Goal: Contribute content

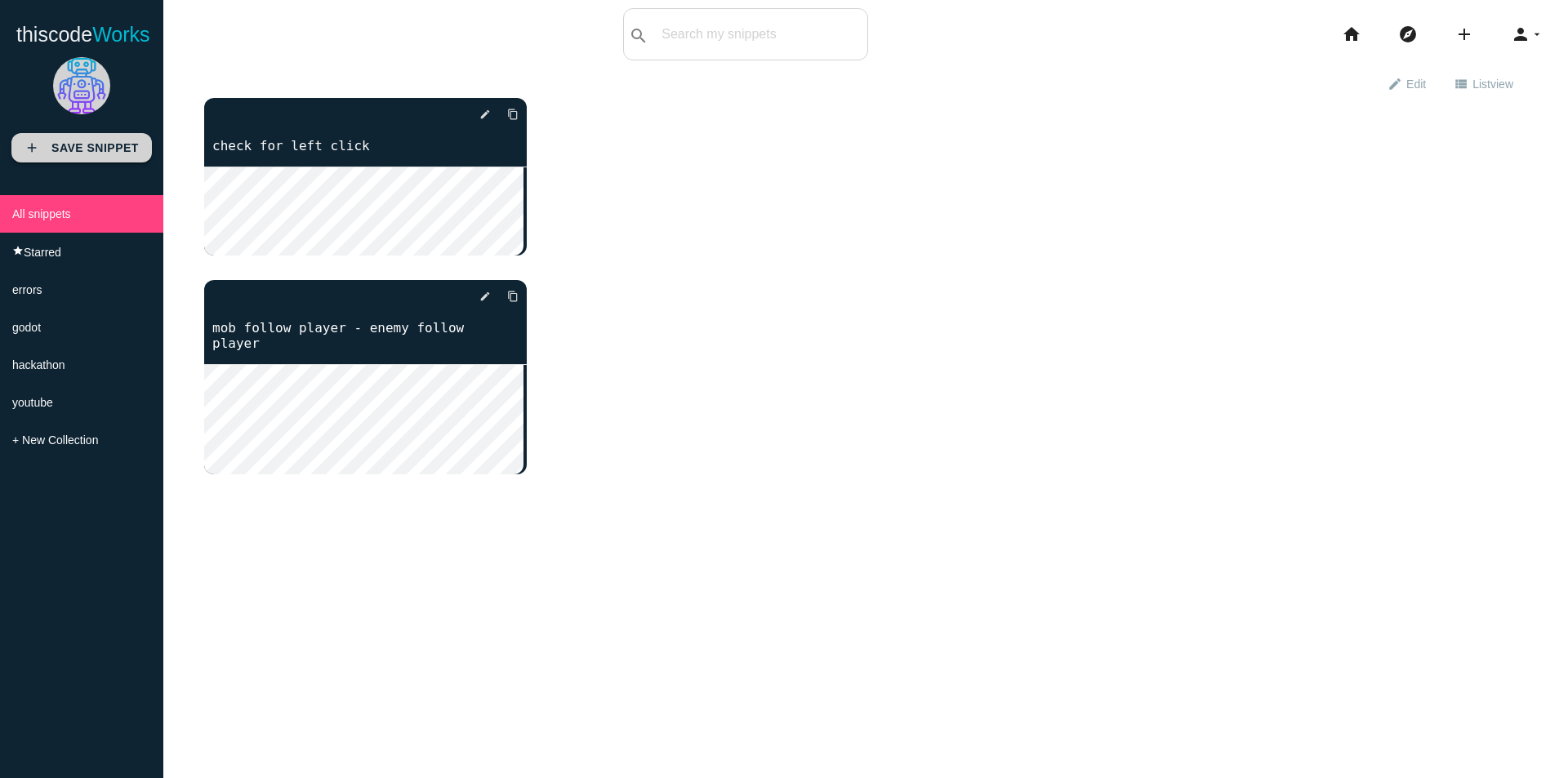
click at [104, 150] on b "Save Snippet" at bounding box center [95, 147] width 88 height 13
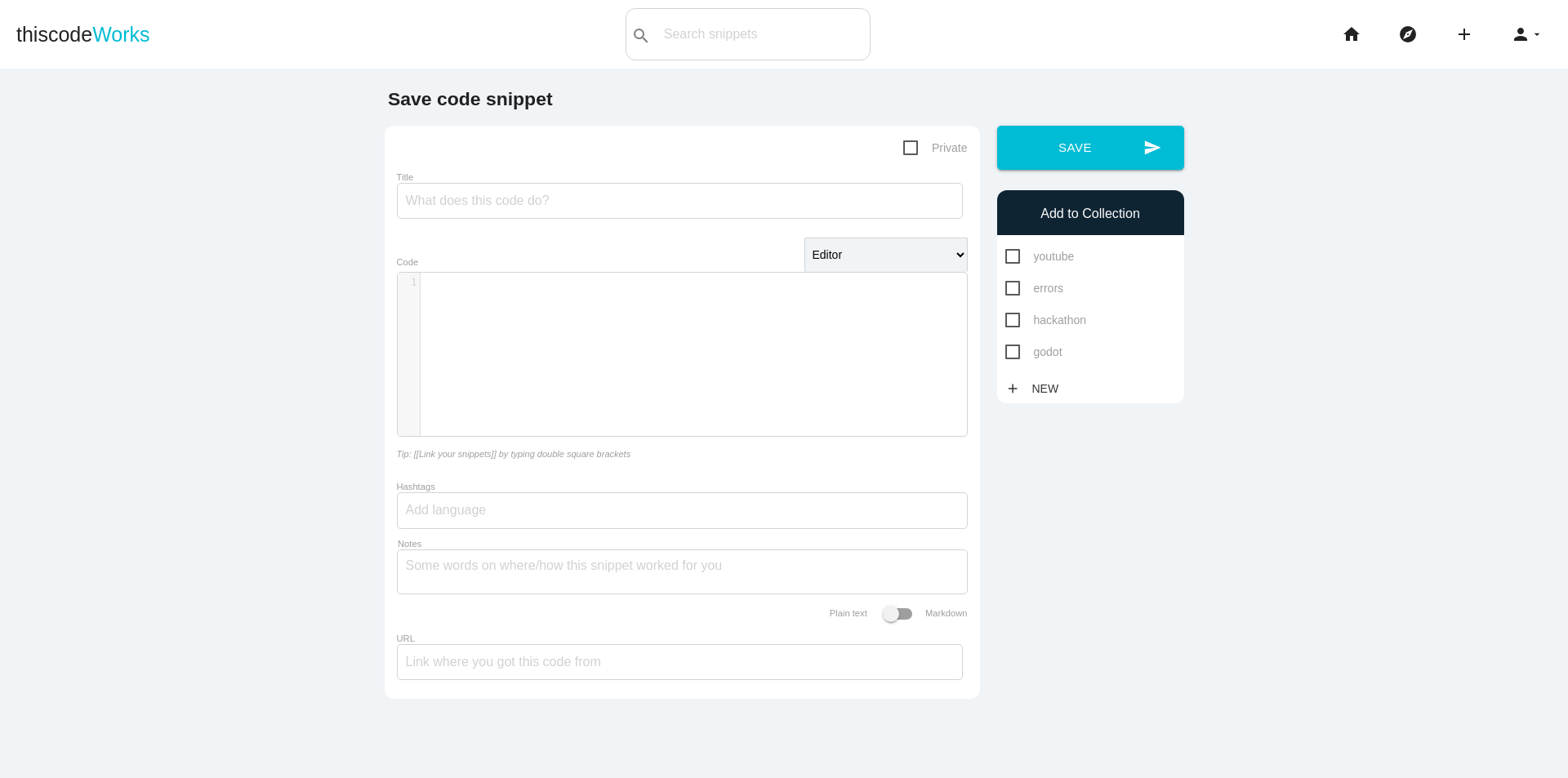
scroll to position [5, 0]
click at [651, 349] on div "​ x 1 ​" at bounding box center [695, 366] width 593 height 188
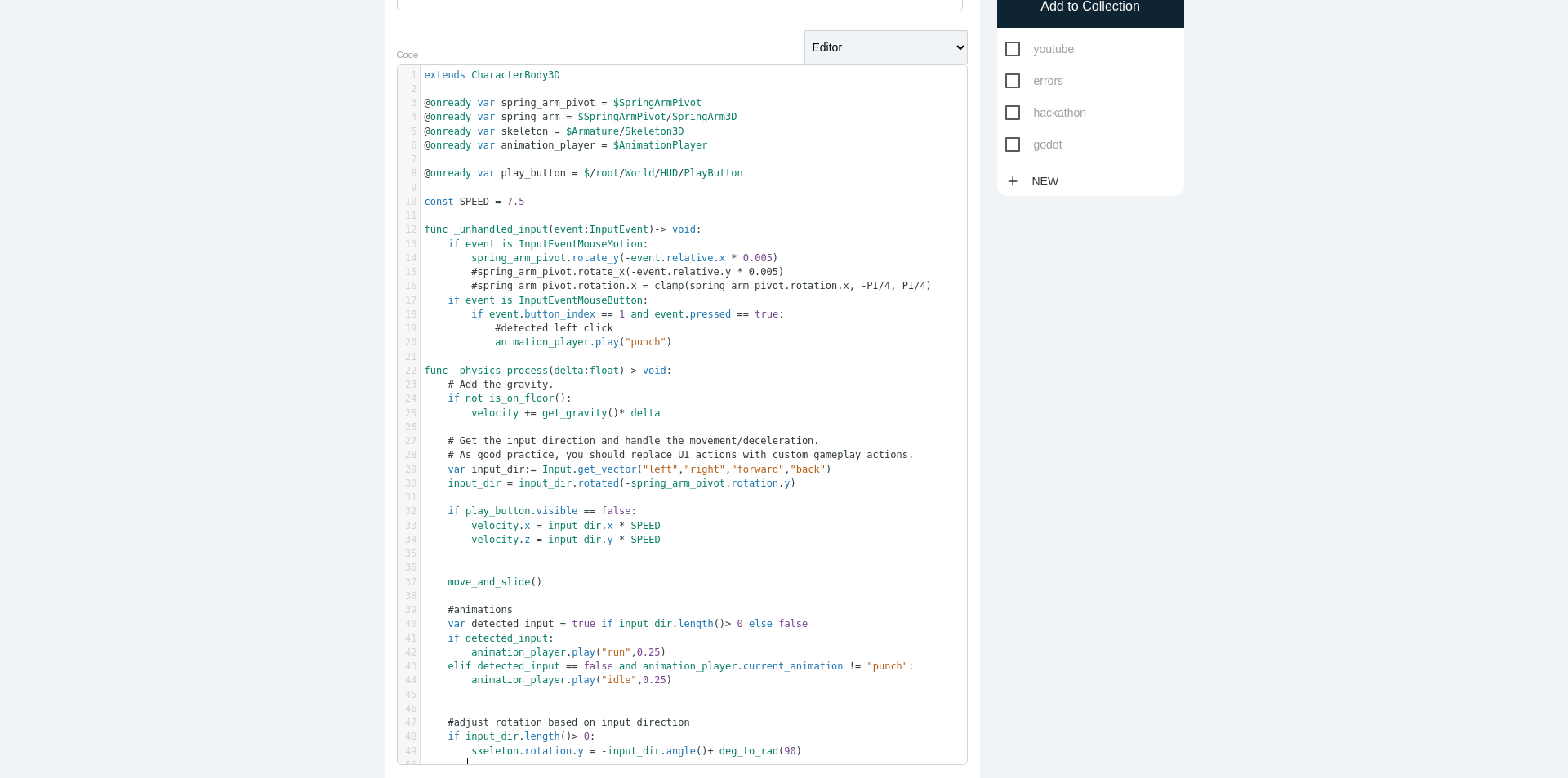
scroll to position [0, 0]
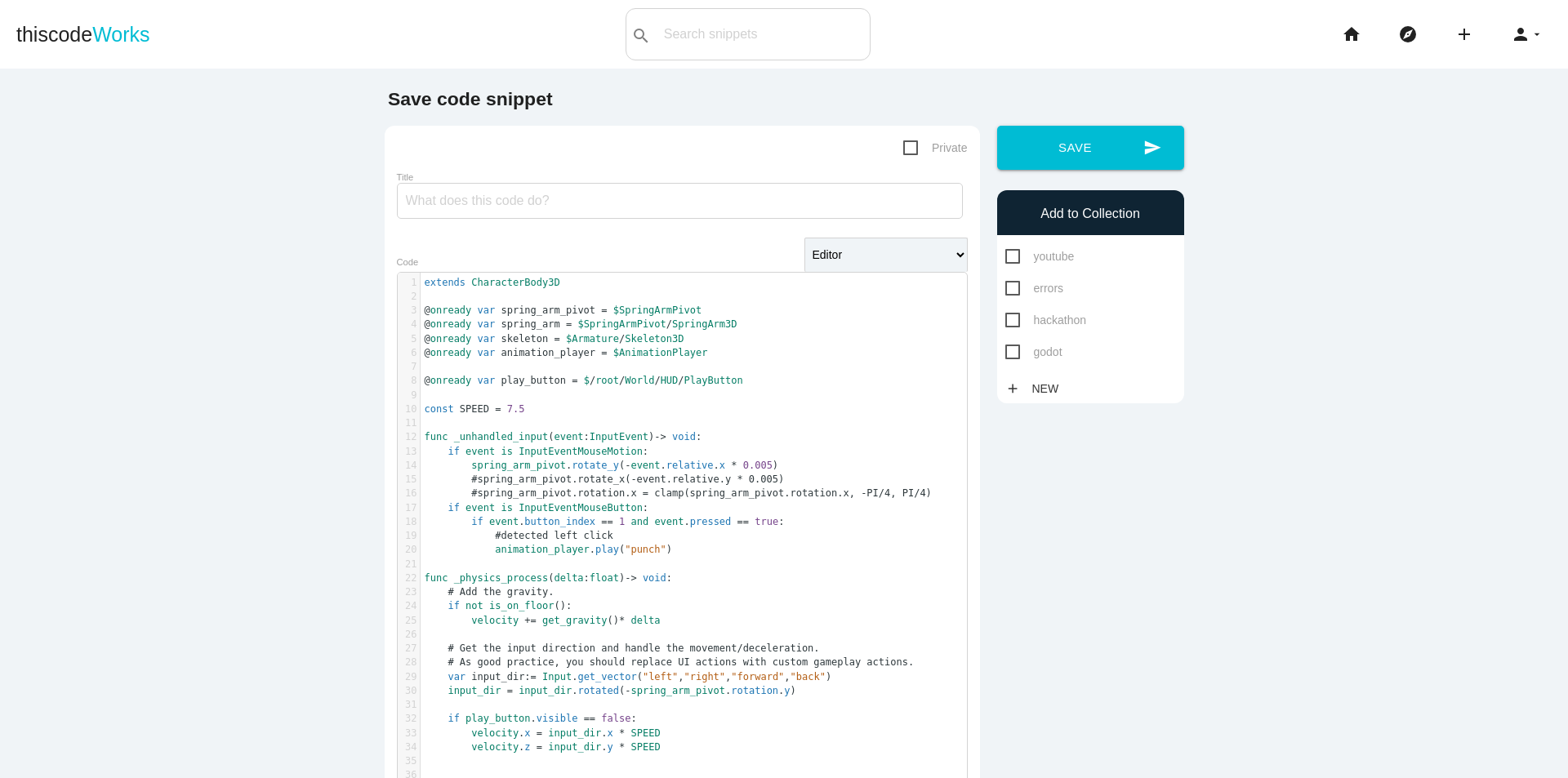
click at [1279, 301] on main "Save code snippet Private Title Editor HTML Editor Javascript Editor PHP Editor…" at bounding box center [784, 661] width 1568 height 1185
click at [1007, 359] on span "godot" at bounding box center [1033, 352] width 57 height 20
click at [1007, 353] on input "godot" at bounding box center [1010, 347] width 11 height 11
checkbox input "true"
click at [911, 155] on span "Private" at bounding box center [935, 148] width 64 height 20
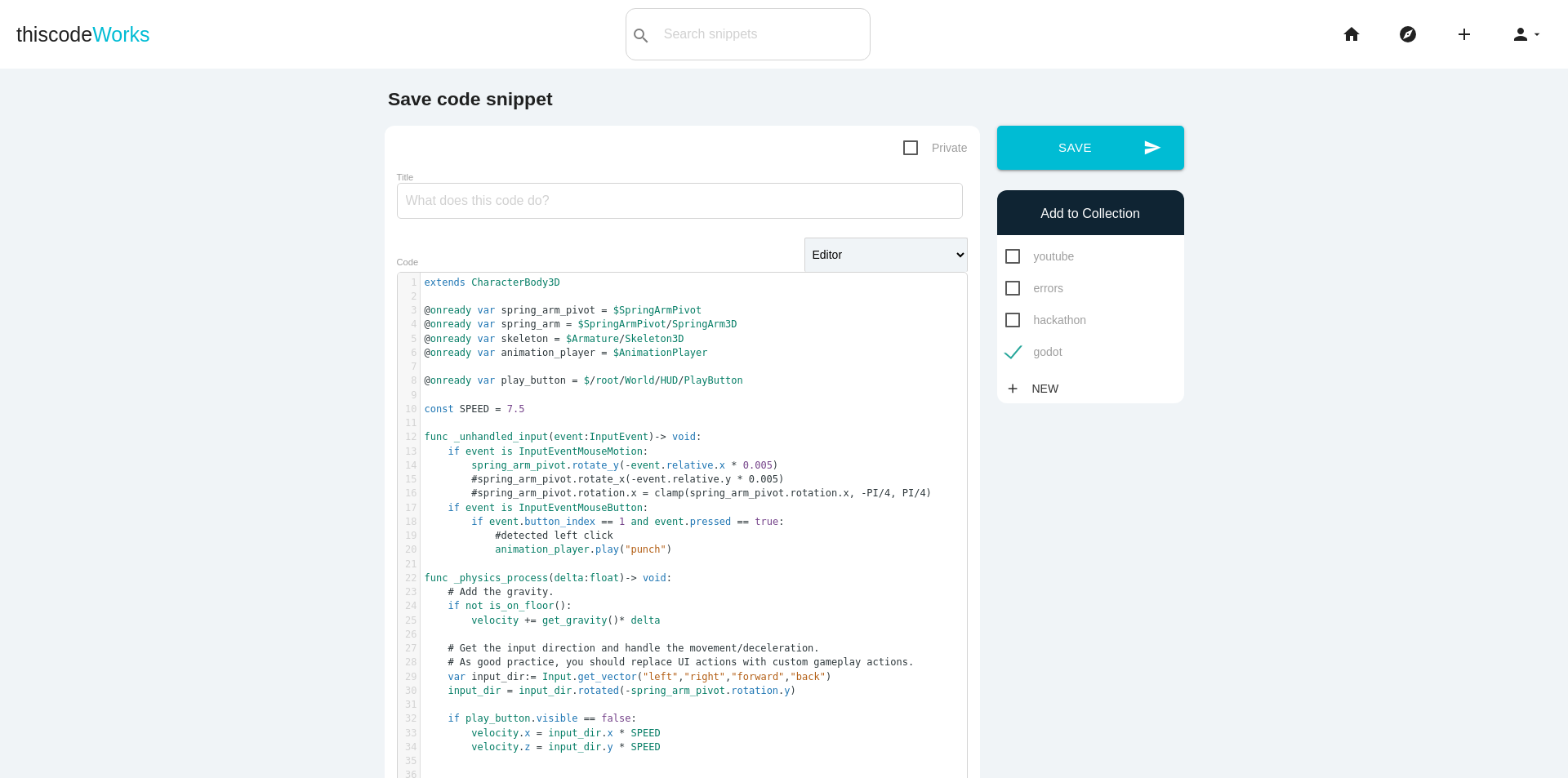
click at [911, 149] on input "Private" at bounding box center [908, 143] width 11 height 11
checkbox input "true"
click at [730, 210] on input "Title" at bounding box center [680, 200] width 566 height 36
type input "g"
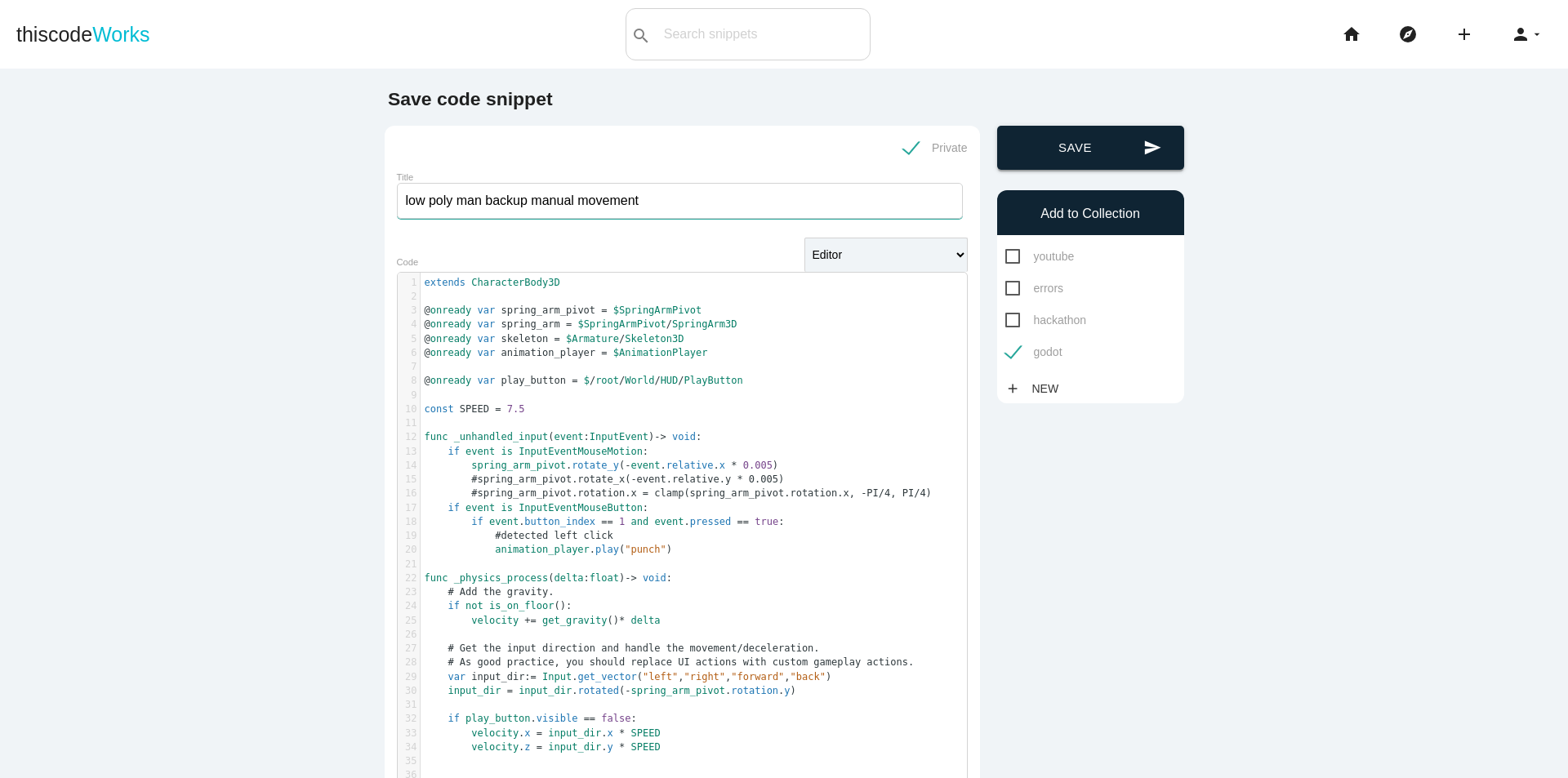
type input "low poly man backup manual movement"
click at [1049, 153] on button "send Save" at bounding box center [1090, 147] width 187 height 44
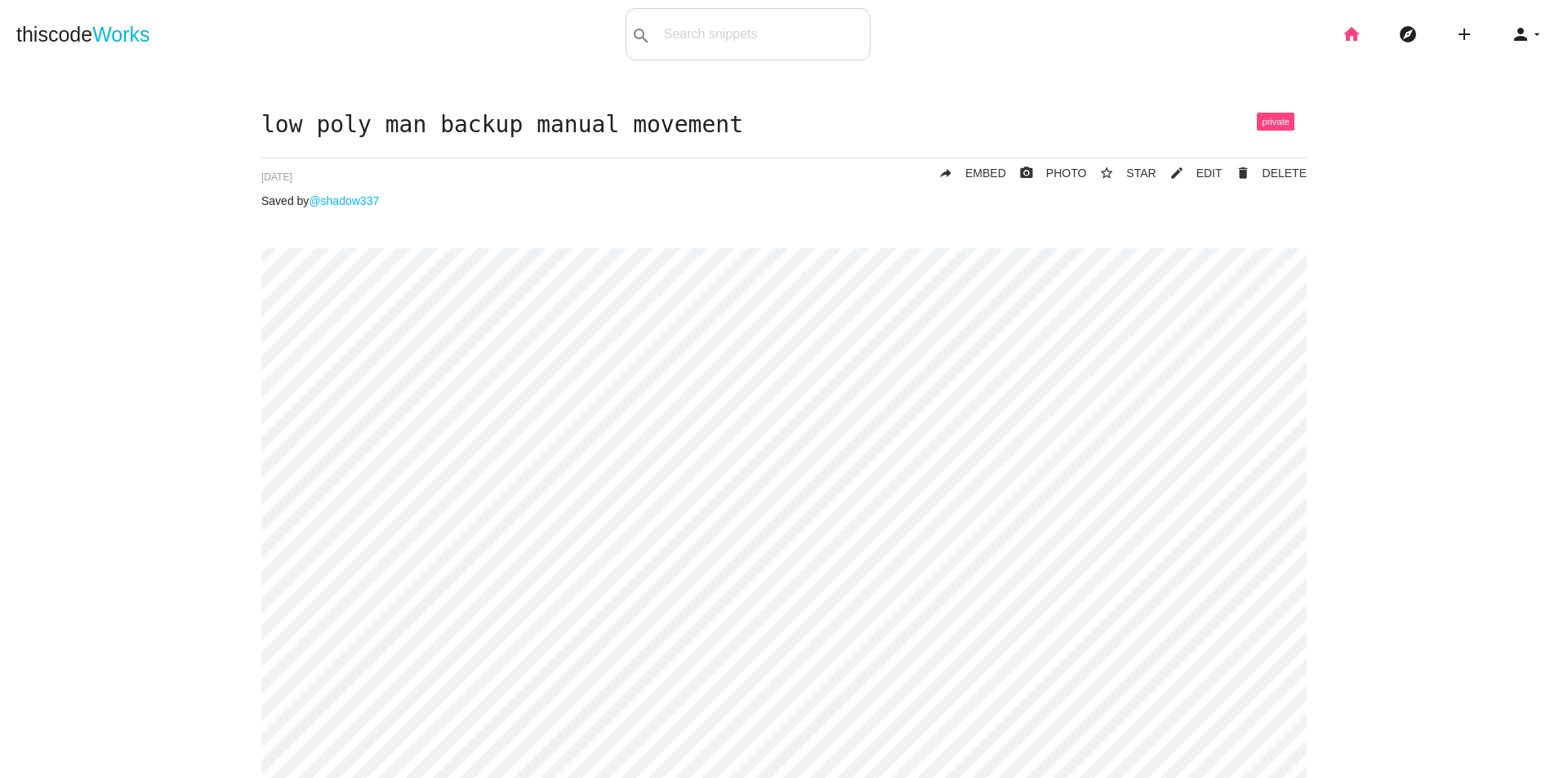
click at [1341, 37] on icon "home" at bounding box center [1351, 34] width 19 height 53
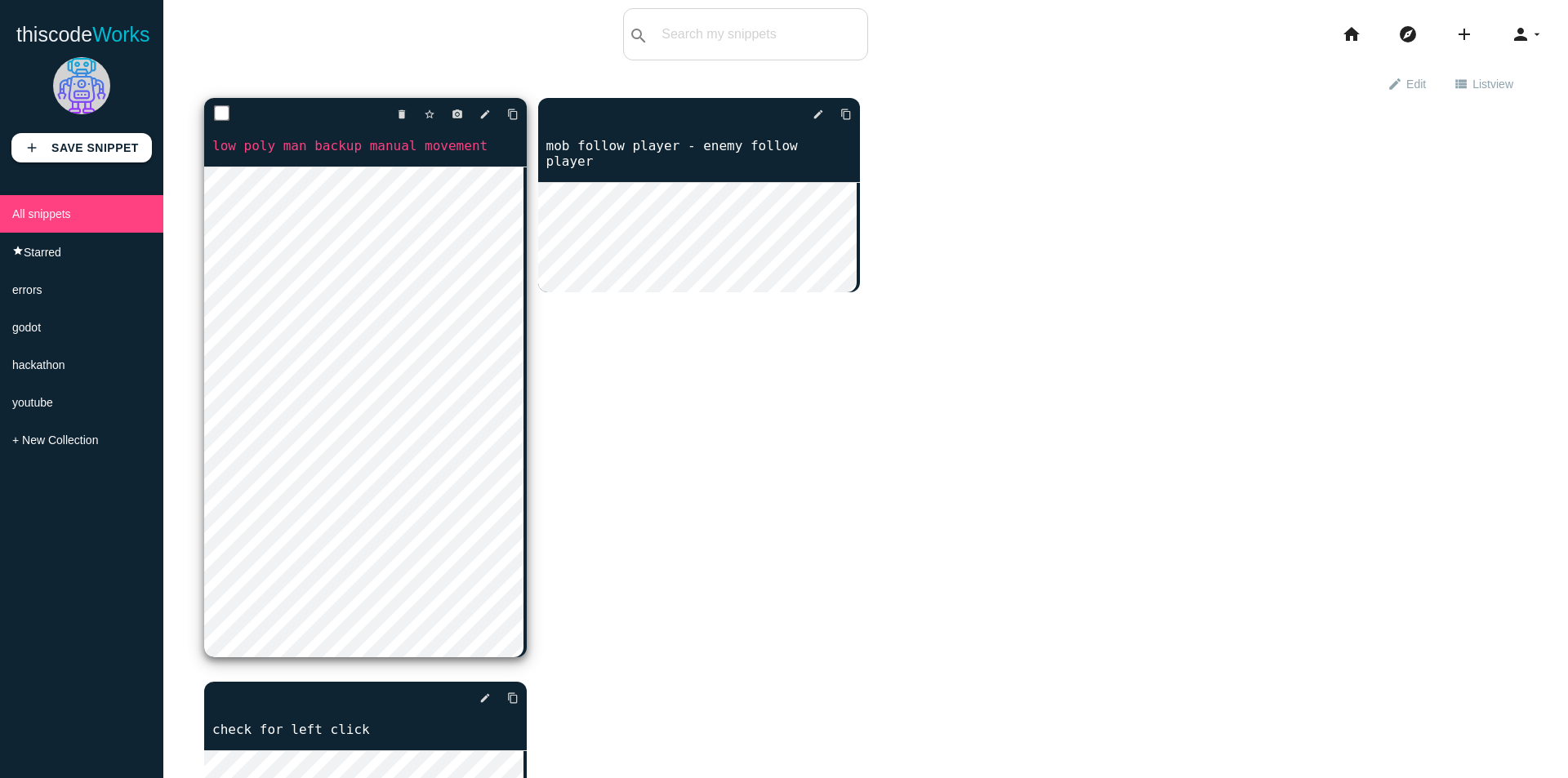
click at [413, 137] on link "low poly man backup manual movement" at bounding box center [366, 145] width 323 height 18
click at [413, 143] on link "low poly man backup manual movement" at bounding box center [366, 145] width 323 height 18
click at [480, 123] on icon "edit" at bounding box center [485, 114] width 12 height 29
click at [509, 110] on icon "content_copy" at bounding box center [513, 114] width 12 height 29
